Goal: Ask a question: Seek information or help from site administrators or community

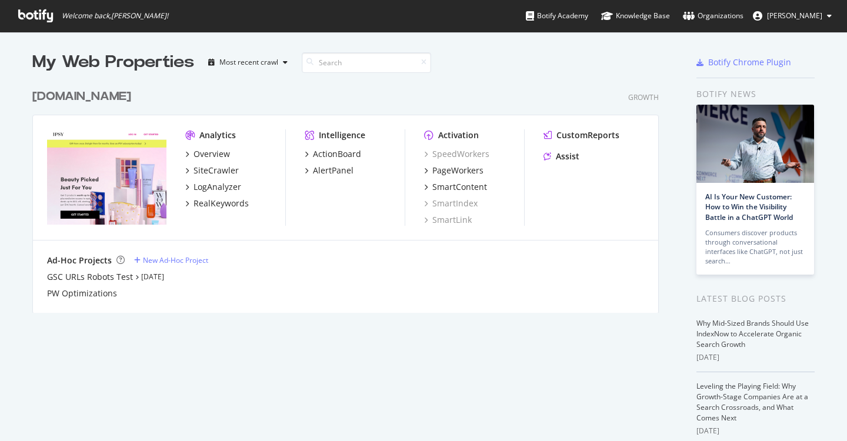
scroll to position [441, 847]
click at [573, 159] on div "Assist" at bounding box center [568, 157] width 24 height 12
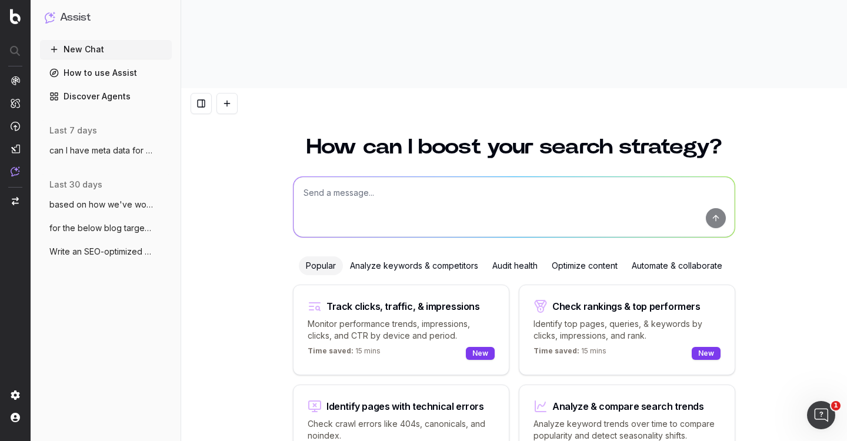
click at [227, 93] on button at bounding box center [227, 103] width 21 height 21
click at [230, 93] on button at bounding box center [227, 103] width 21 height 21
